Goal: Navigation & Orientation: Find specific page/section

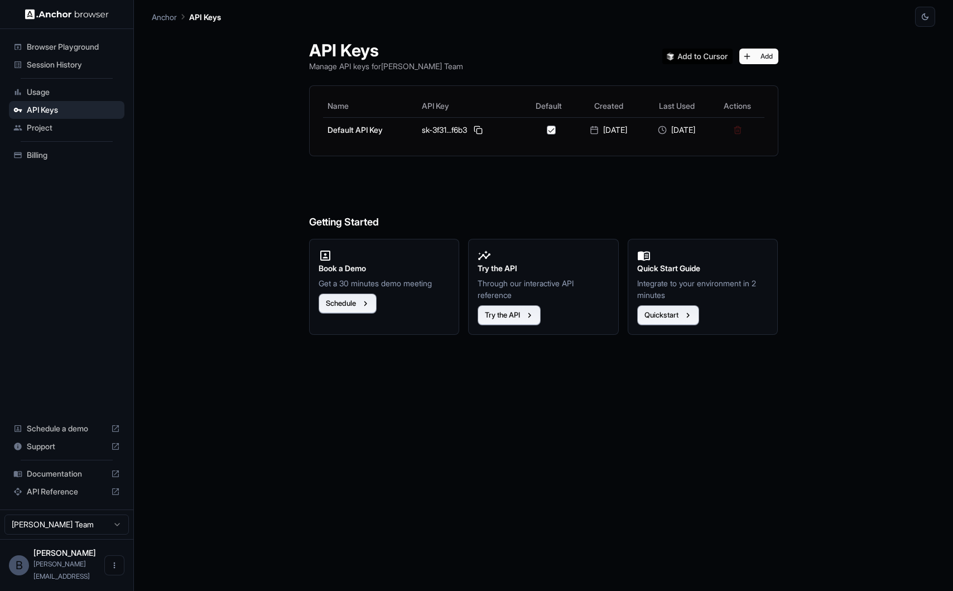
click at [55, 45] on span "Browser Playground" at bounding box center [73, 46] width 93 height 11
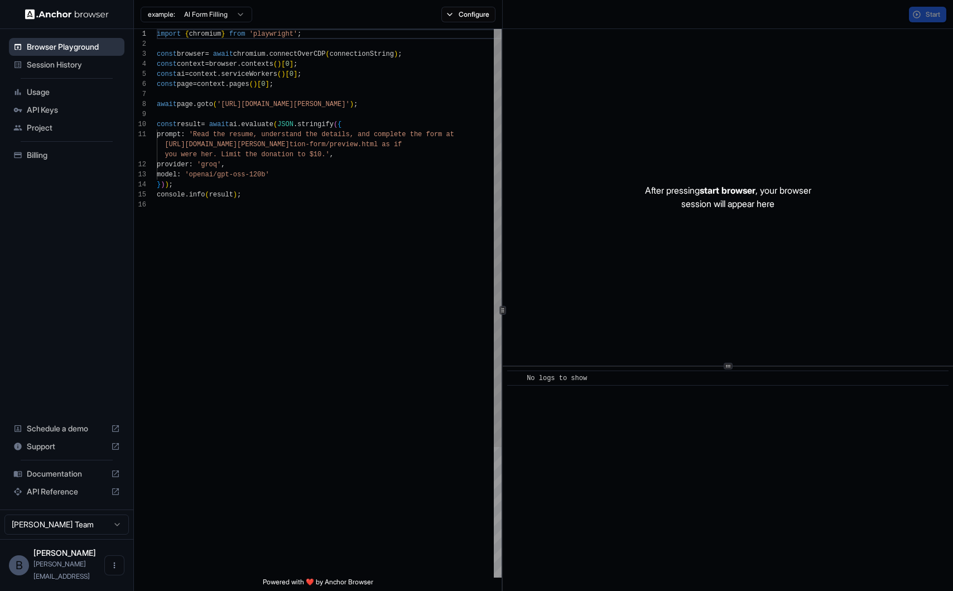
scroll to position [100, 0]
click at [55, 61] on span "Session History" at bounding box center [73, 64] width 93 height 11
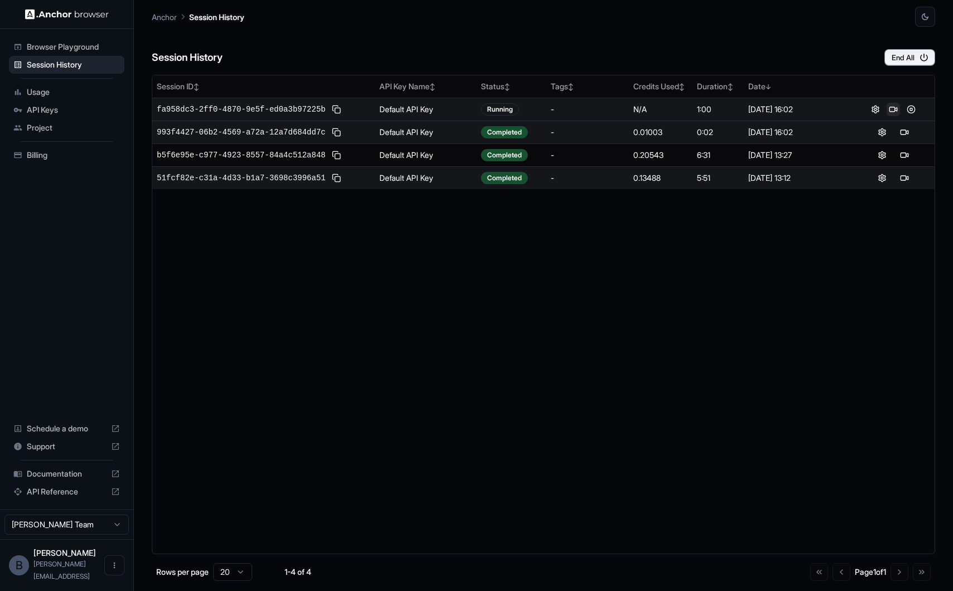
click at [892, 108] on button at bounding box center [892, 109] width 13 height 13
click at [76, 166] on ul "Browser Playground Session History Usage API Keys Project Billing" at bounding box center [66, 100] width 124 height 135
click at [71, 160] on span "Billing" at bounding box center [73, 155] width 93 height 11
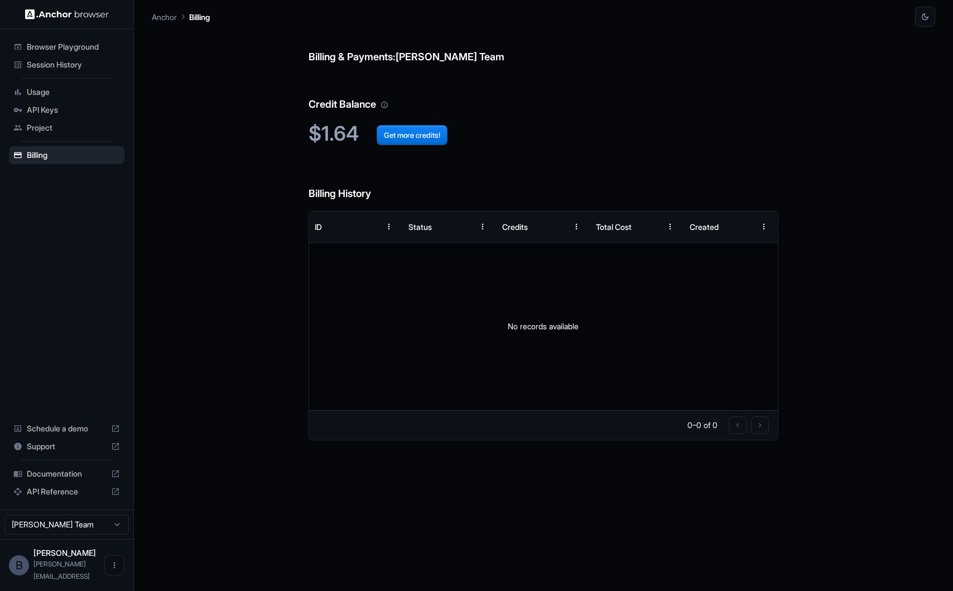
click at [61, 88] on span "Usage" at bounding box center [73, 91] width 93 height 11
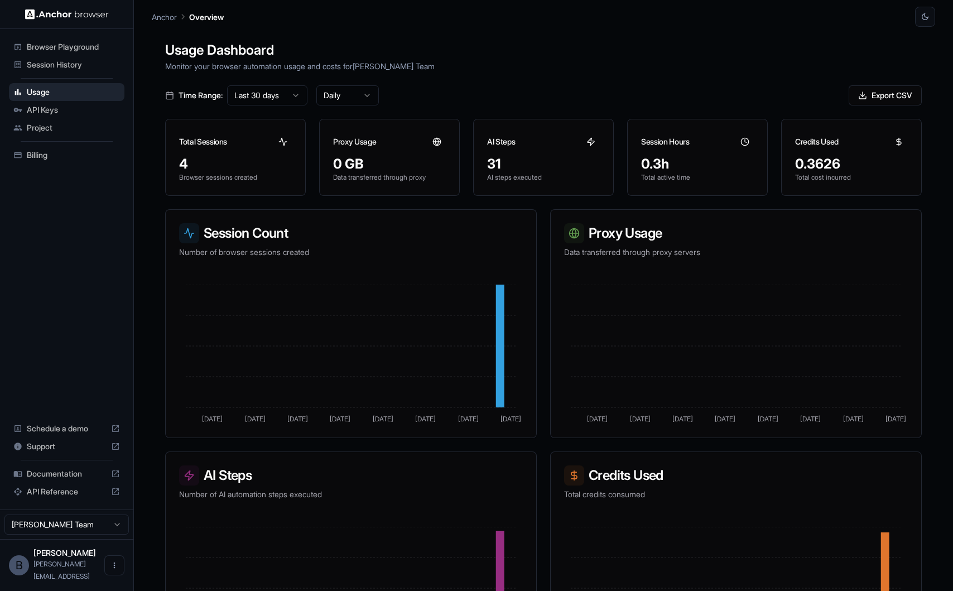
click at [65, 112] on span "API Keys" at bounding box center [73, 109] width 93 height 11
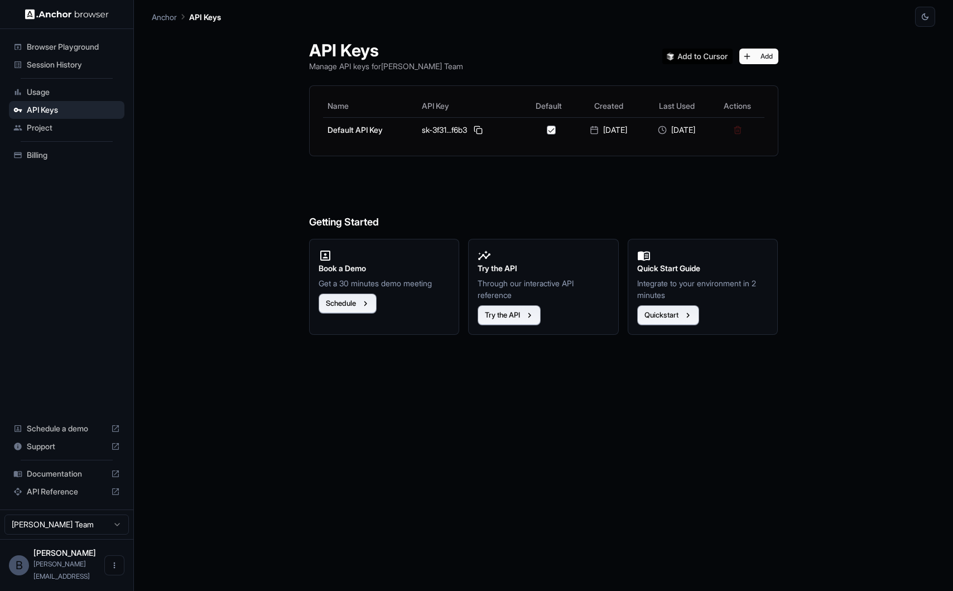
click at [65, 133] on div "Project" at bounding box center [66, 128] width 115 height 18
